Goal: Information Seeking & Learning: Learn about a topic

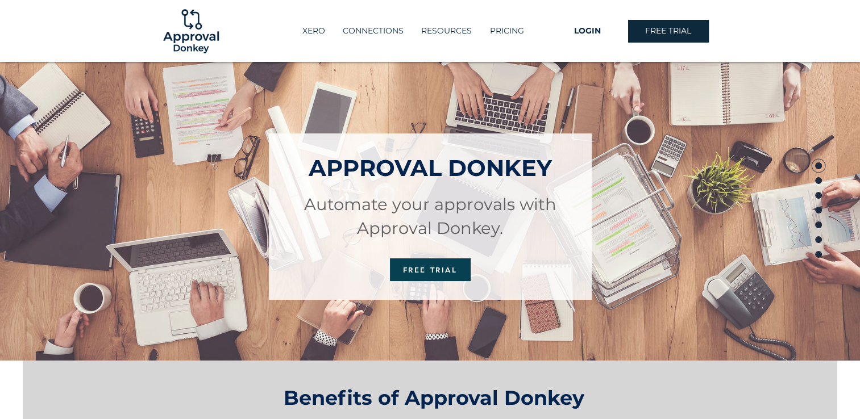
drag, startPoint x: 636, startPoint y: 119, endPoint x: 632, endPoint y: 133, distance: 14.1
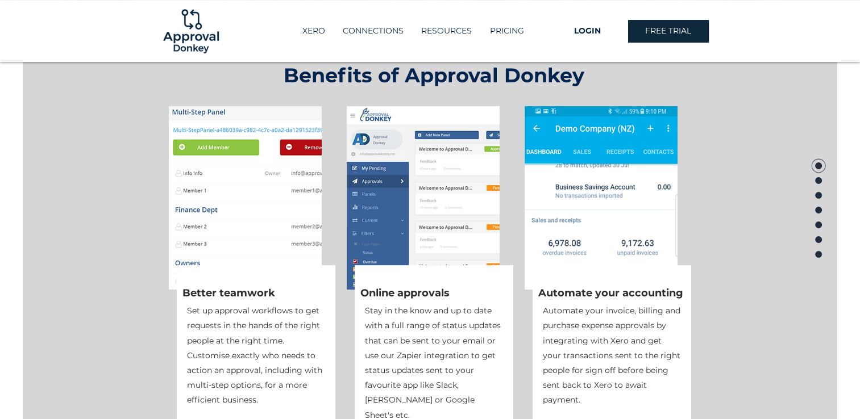
scroll to position [358, 0]
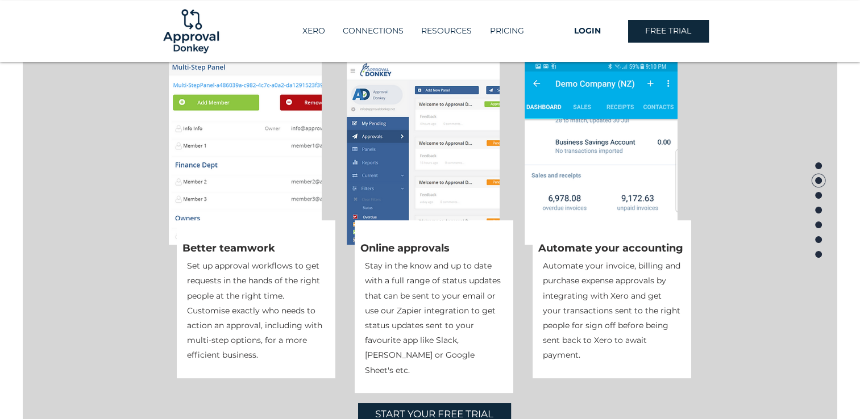
drag, startPoint x: 745, startPoint y: 115, endPoint x: 741, endPoint y: 130, distance: 15.3
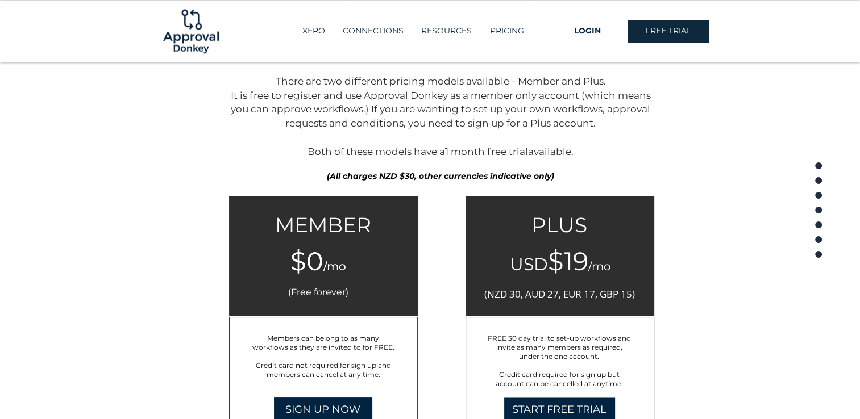
scroll to position [1747, 0]
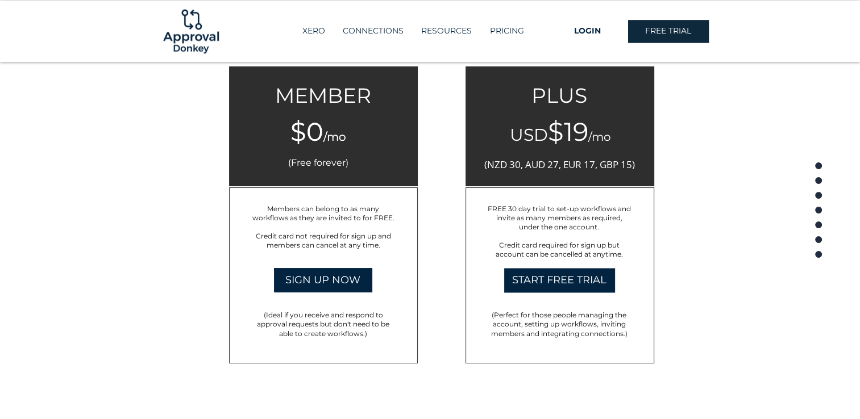
drag, startPoint x: 767, startPoint y: 133, endPoint x: 768, endPoint y: 156, distance: 22.8
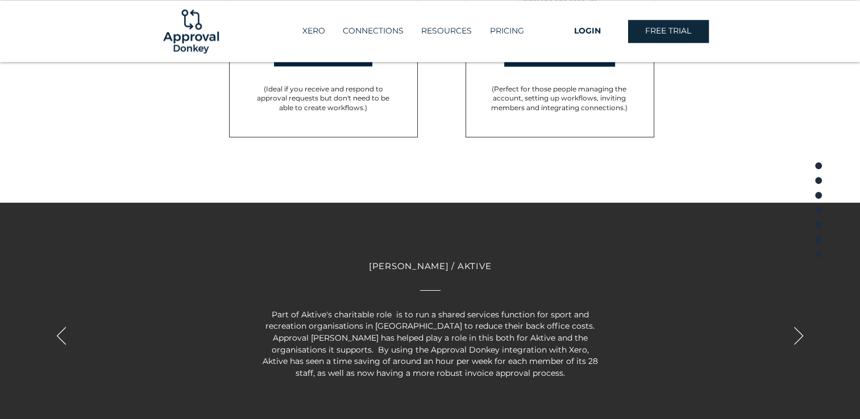
scroll to position [2051, 0]
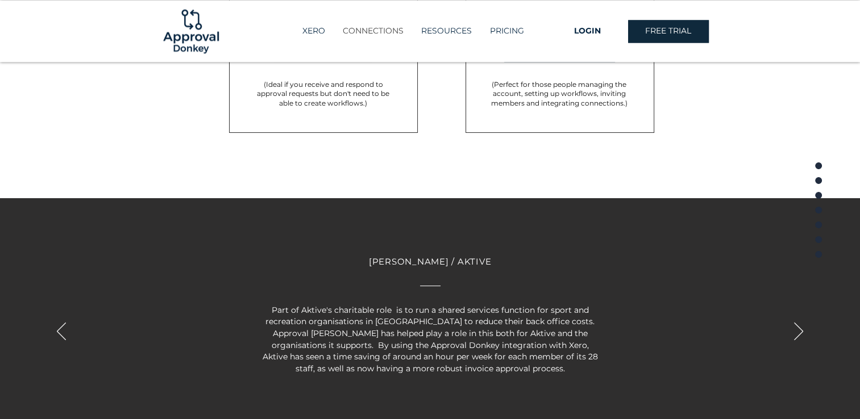
click at [373, 37] on p "CONNECTIONS" at bounding box center [373, 31] width 72 height 19
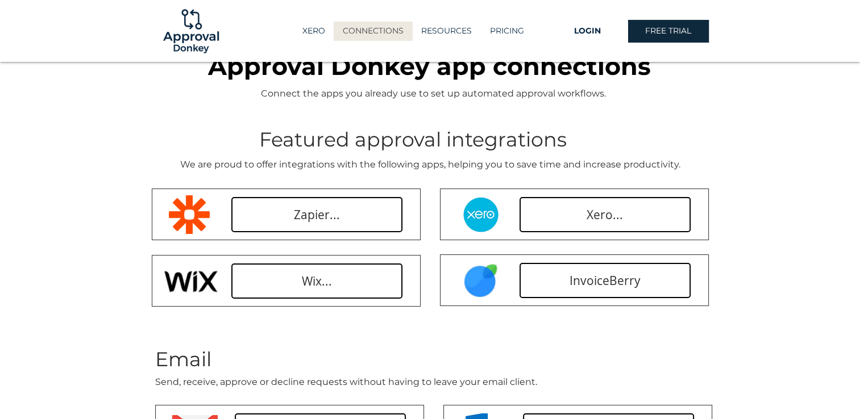
drag, startPoint x: 779, startPoint y: 127, endPoint x: 772, endPoint y: 144, distance: 18.4
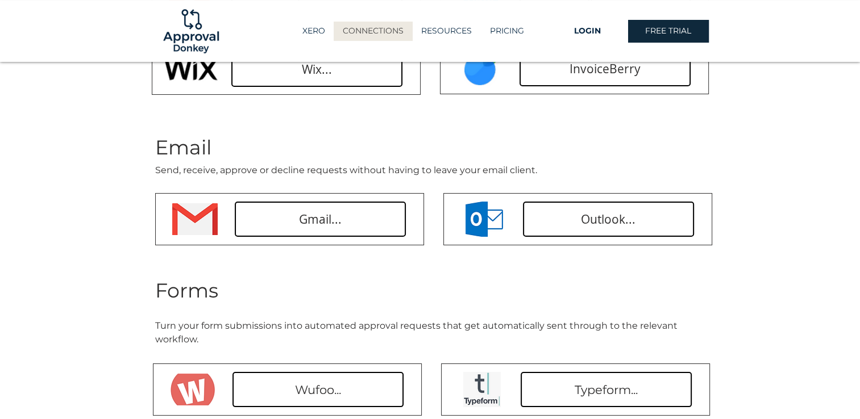
drag, startPoint x: 775, startPoint y: 116, endPoint x: 794, endPoint y: 30, distance: 88.8
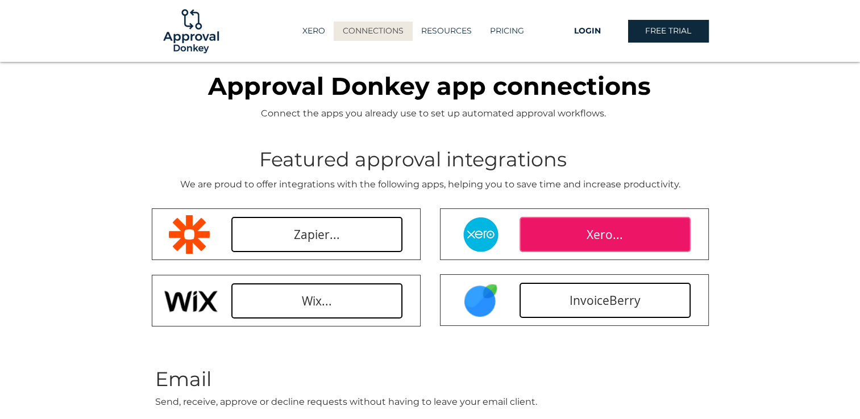
click at [591, 227] on span "Xero..." at bounding box center [604, 235] width 36 height 16
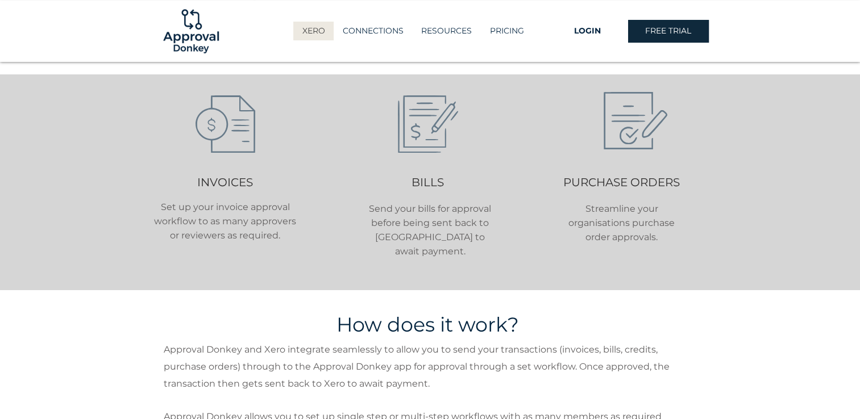
scroll to position [398, 0]
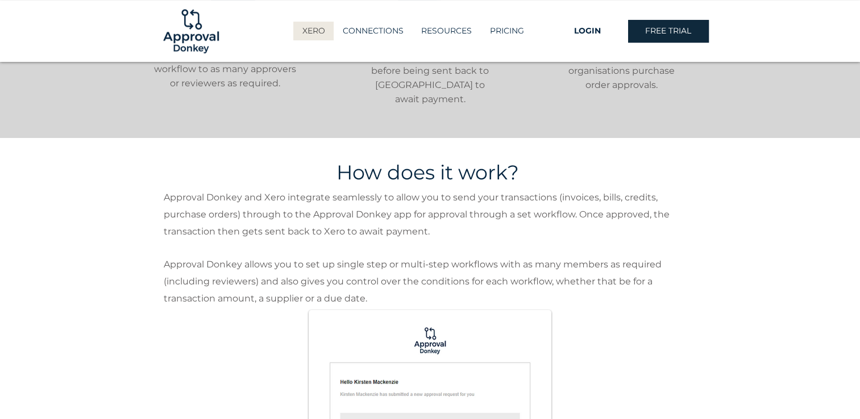
drag, startPoint x: 795, startPoint y: 133, endPoint x: 791, endPoint y: 165, distance: 32.6
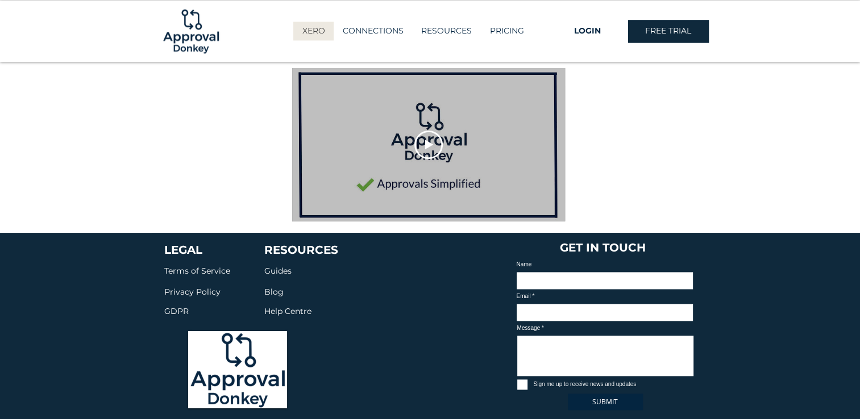
scroll to position [1669, 0]
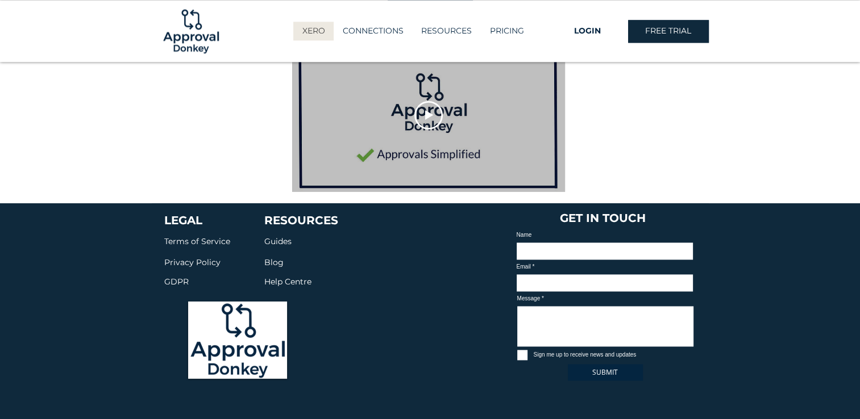
drag, startPoint x: 729, startPoint y: 186, endPoint x: 724, endPoint y: 291, distance: 105.2
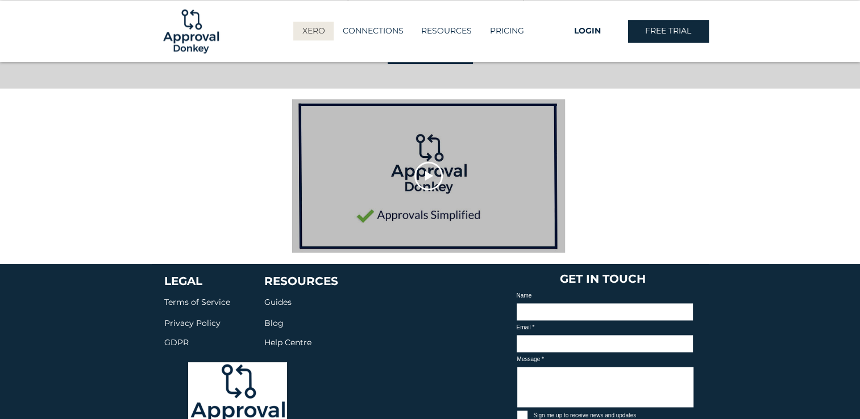
drag, startPoint x: 727, startPoint y: 395, endPoint x: 733, endPoint y: 337, distance: 58.2
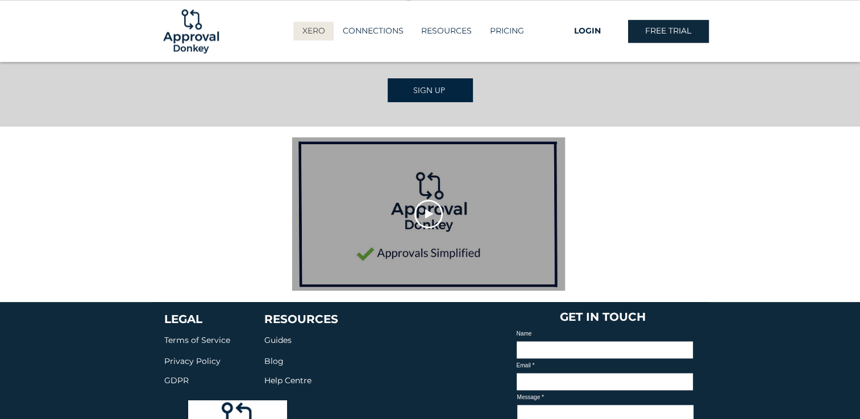
click at [443, 178] on div at bounding box center [428, 213] width 273 height 153
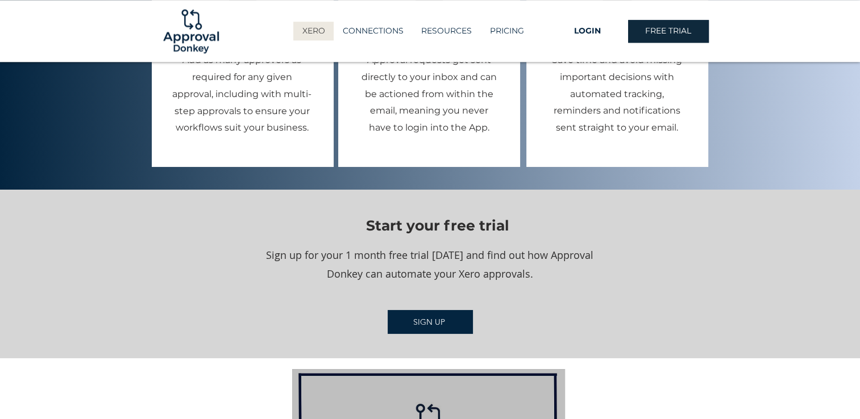
scroll to position [1229, 0]
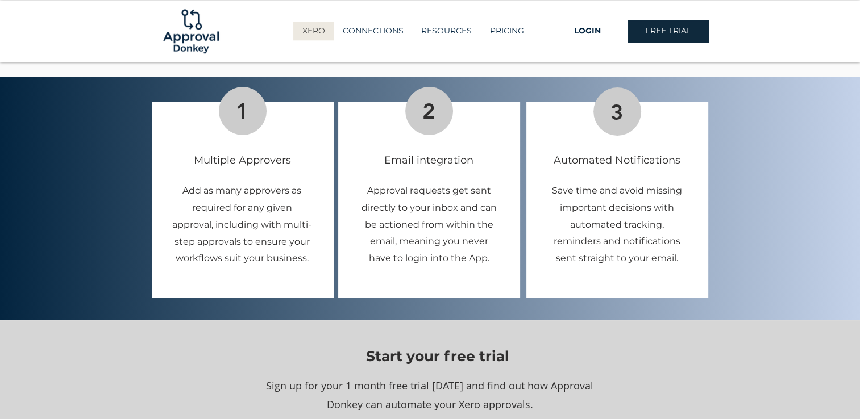
drag, startPoint x: 706, startPoint y: 347, endPoint x: 706, endPoint y: 333, distance: 14.2
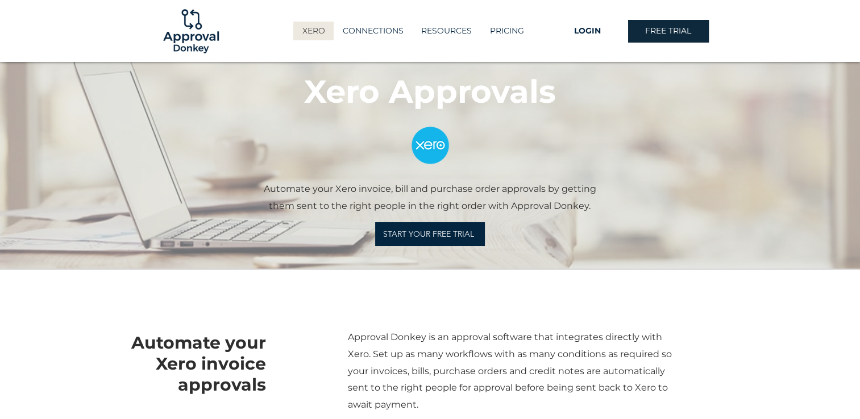
scroll to position [0, 0]
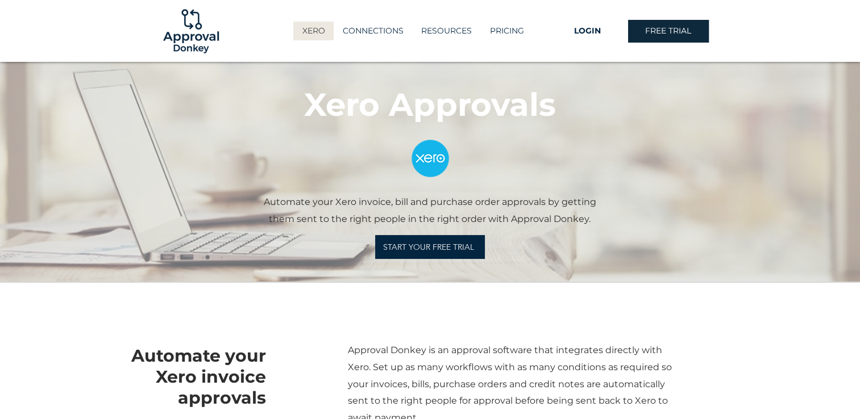
drag, startPoint x: 273, startPoint y: 269, endPoint x: 231, endPoint y: 3, distance: 268.5
